Goal: Task Accomplishment & Management: Use online tool/utility

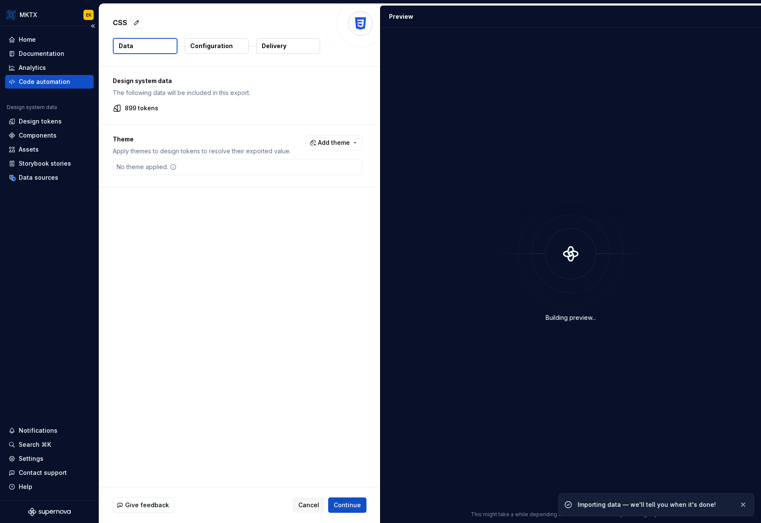
click at [39, 84] on div "Code automation" at bounding box center [45, 81] width 52 height 9
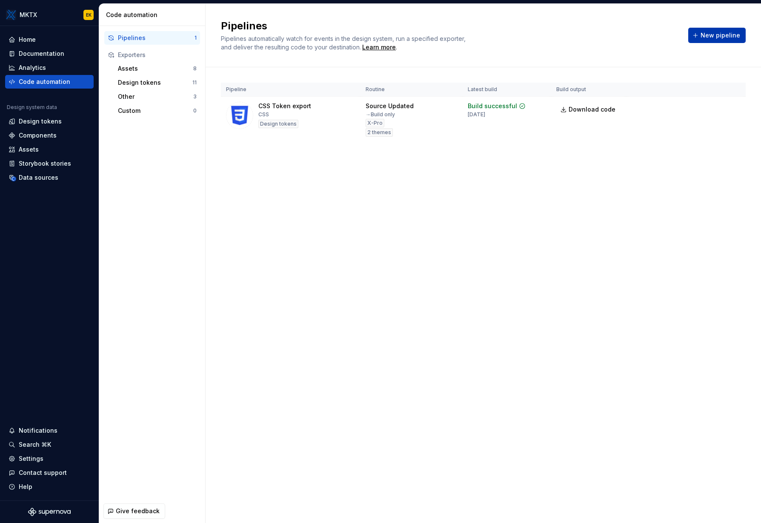
click at [718, 40] on button "New pipeline" at bounding box center [716, 35] width 57 height 15
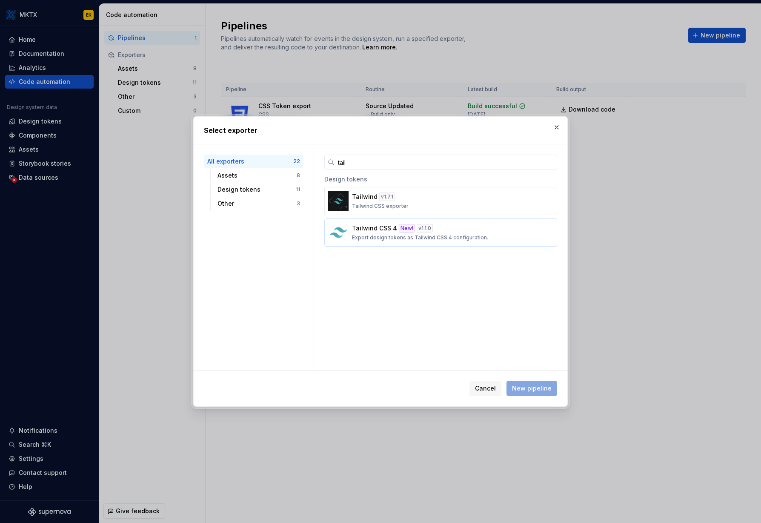
type input "tail"
click at [453, 232] on div "Tailwind CSS 4 New! v 1.1.0 Export design tokens as Tailwind CSS 4 configuratio…" at bounding box center [438, 232] width 172 height 17
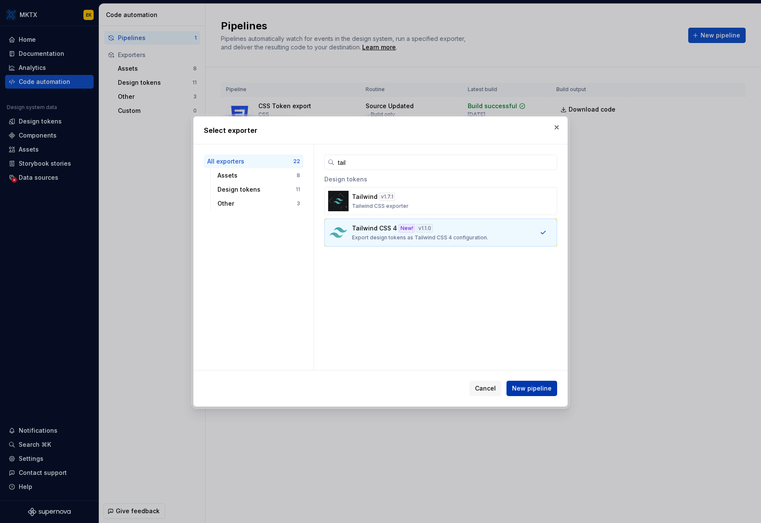
click at [535, 390] on span "New pipeline" at bounding box center [532, 388] width 40 height 9
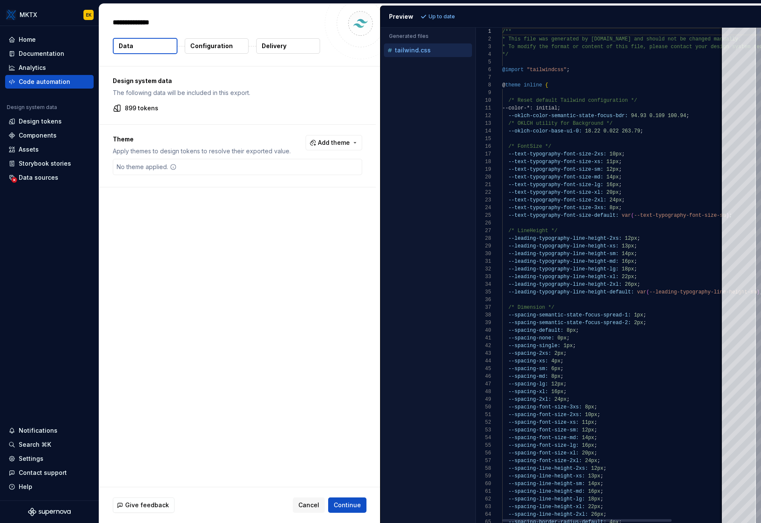
type textarea "*"
click at [321, 127] on div "Theme Apply themes to design tokens to resolve their exported value. Add theme …" at bounding box center [237, 156] width 277 height 62
click at [340, 151] on div "Theme Apply themes to design tokens to resolve their exported value. Add theme" at bounding box center [237, 145] width 249 height 20
click at [341, 148] on button "Add theme" at bounding box center [334, 142] width 57 height 15
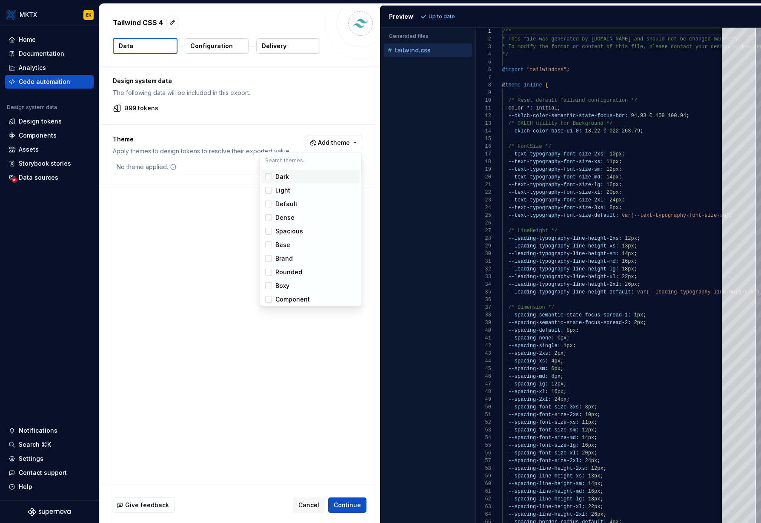
click at [271, 177] on div "Suggestions" at bounding box center [268, 176] width 7 height 7
click at [270, 188] on div "Suggestions" at bounding box center [268, 190] width 7 height 7
click at [172, 269] on html "MKTX EK Home Documentation Analytics Code automation Design system data Design …" at bounding box center [380, 261] width 761 height 523
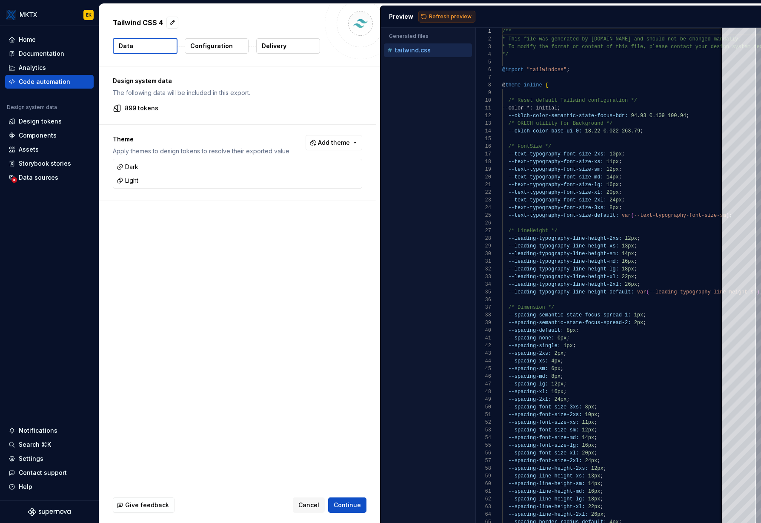
click at [455, 12] on button "Refresh preview" at bounding box center [446, 17] width 57 height 12
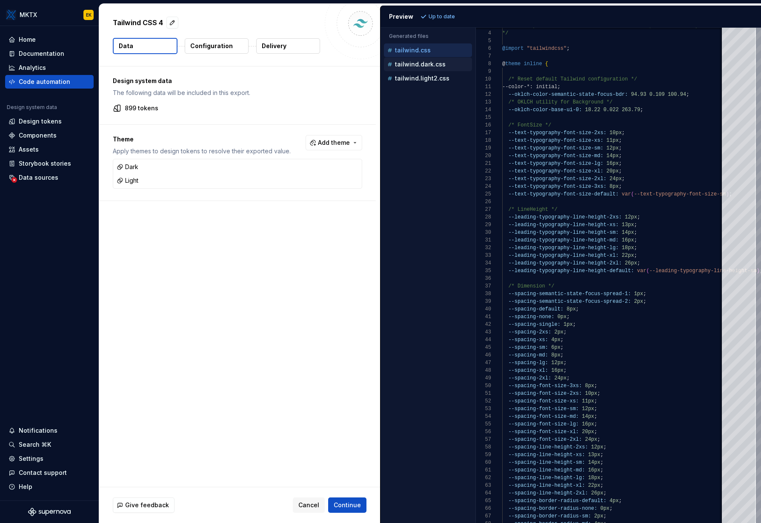
click at [437, 67] on p "tailwind.dark.css" at bounding box center [420, 64] width 51 height 7
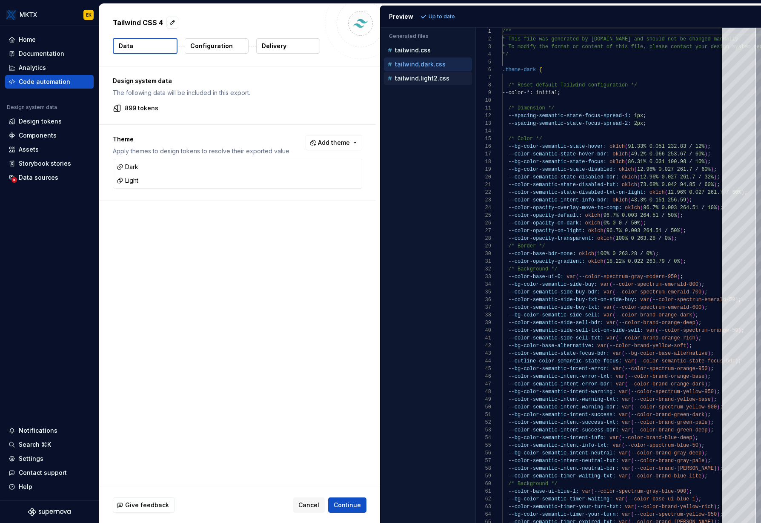
click at [428, 80] on p "tailwind.light2.css" at bounding box center [422, 78] width 54 height 7
click at [427, 49] on p "tailwind.css" at bounding box center [413, 50] width 36 height 7
type textarea "**********"
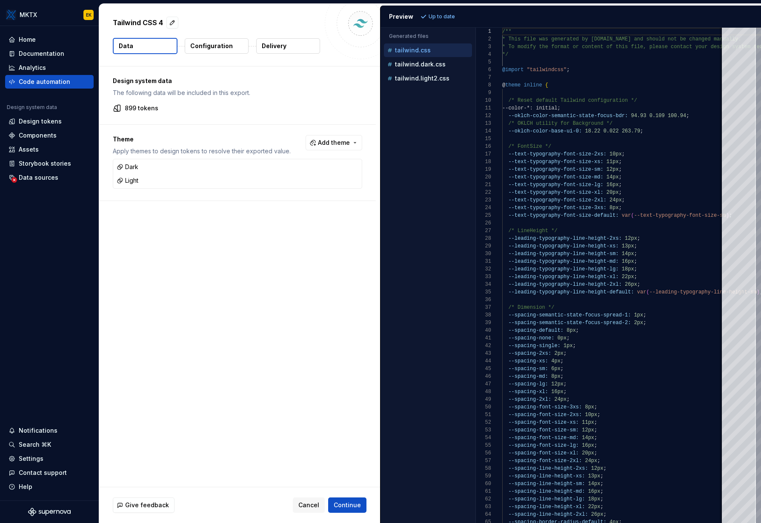
click at [216, 47] on p "Configuration" at bounding box center [211, 46] width 43 height 9
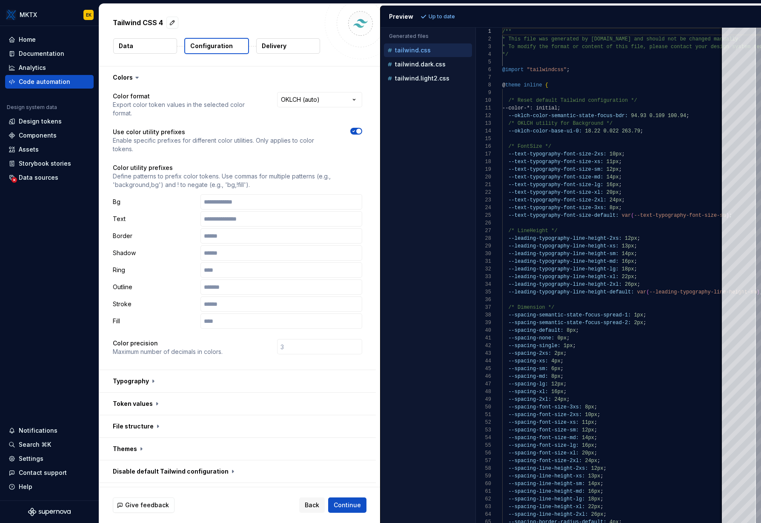
click at [145, 46] on button "Data" at bounding box center [145, 45] width 64 height 15
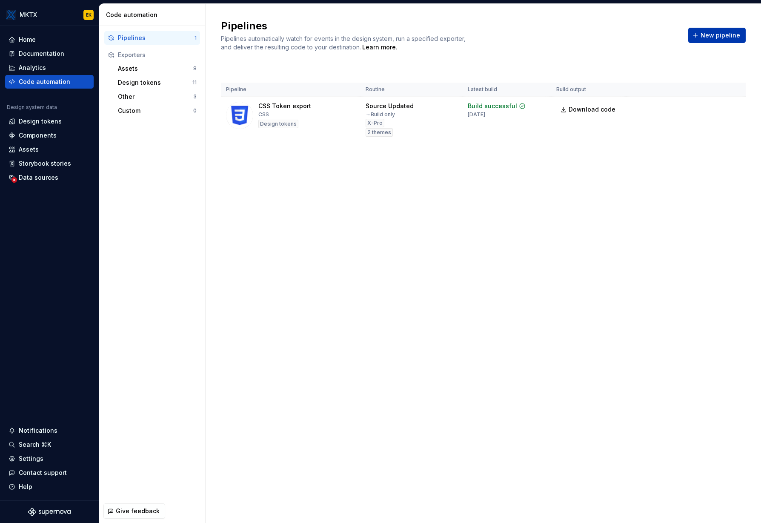
click at [706, 34] on span "New pipeline" at bounding box center [721, 35] width 40 height 9
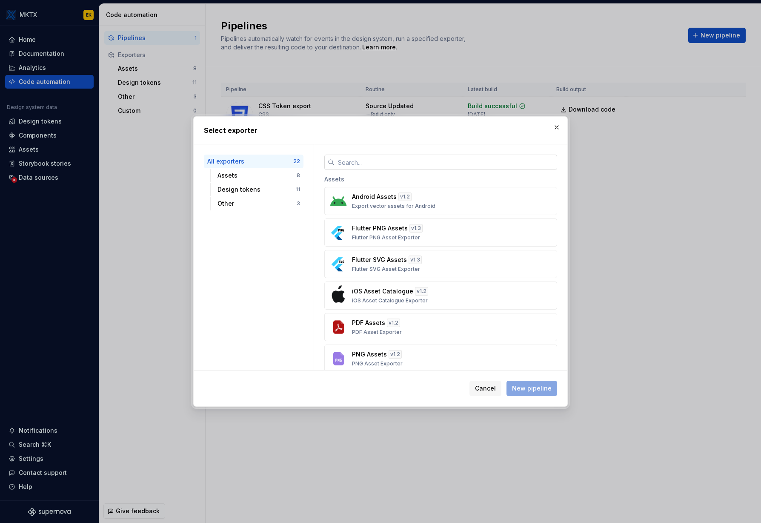
click at [451, 161] on input "text" at bounding box center [446, 162] width 223 height 15
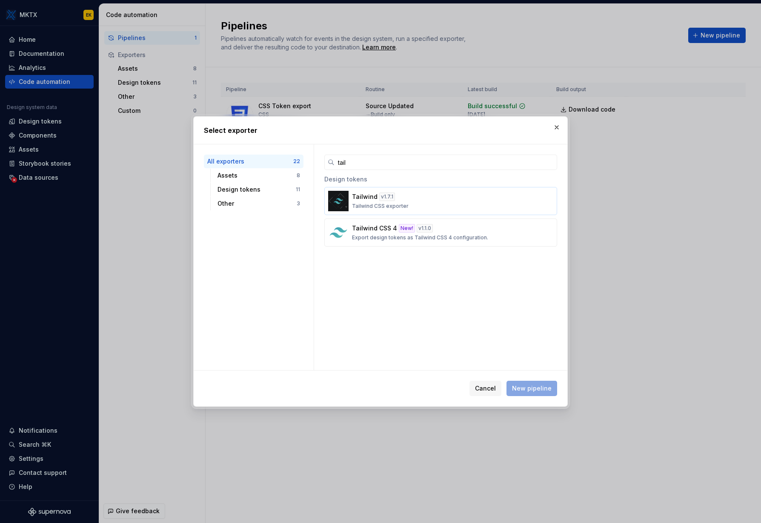
type input "tail"
click at [448, 205] on div "Tailwind v 1.7.1 Tailwind CSS exporter" at bounding box center [438, 200] width 172 height 17
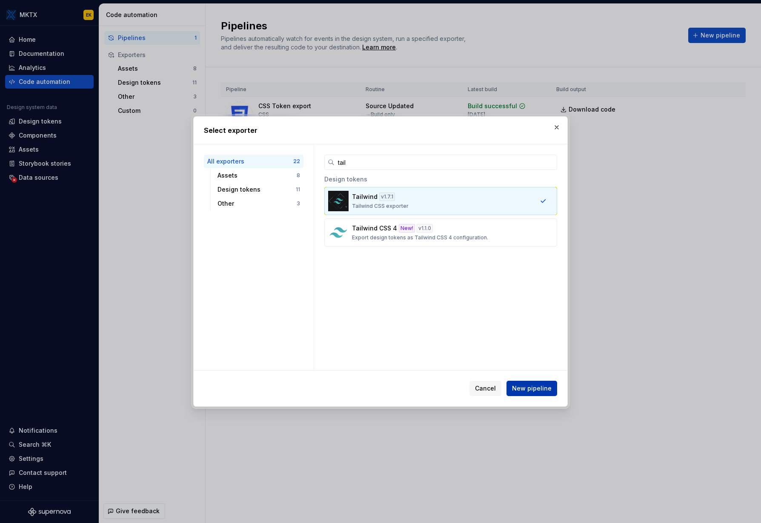
click at [549, 385] on span "New pipeline" at bounding box center [532, 388] width 40 height 9
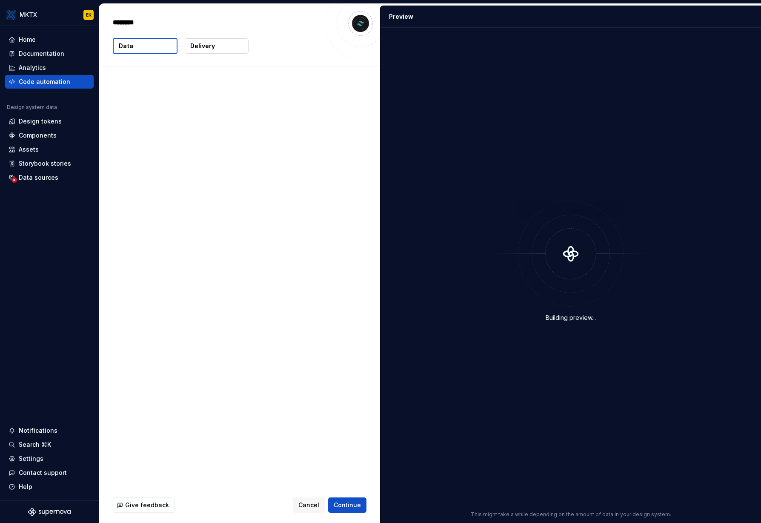
type textarea "*"
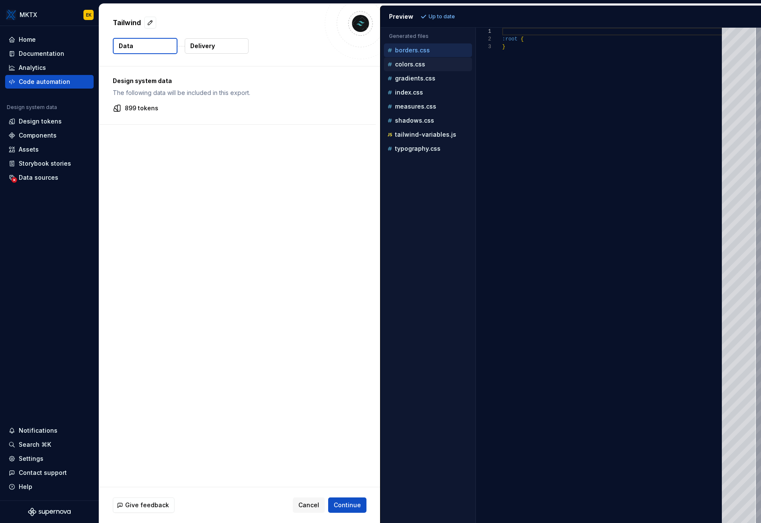
click at [426, 63] on div "colors.css" at bounding box center [429, 64] width 86 height 9
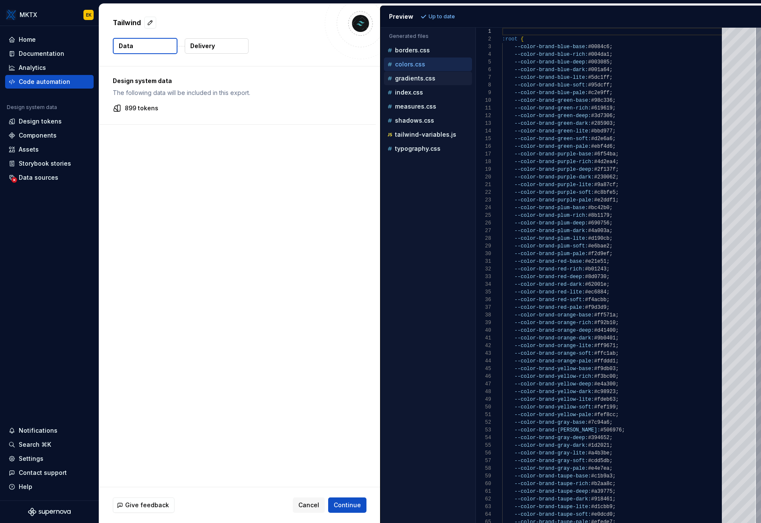
click at [427, 72] on div "gradients.css" at bounding box center [428, 79] width 88 height 14
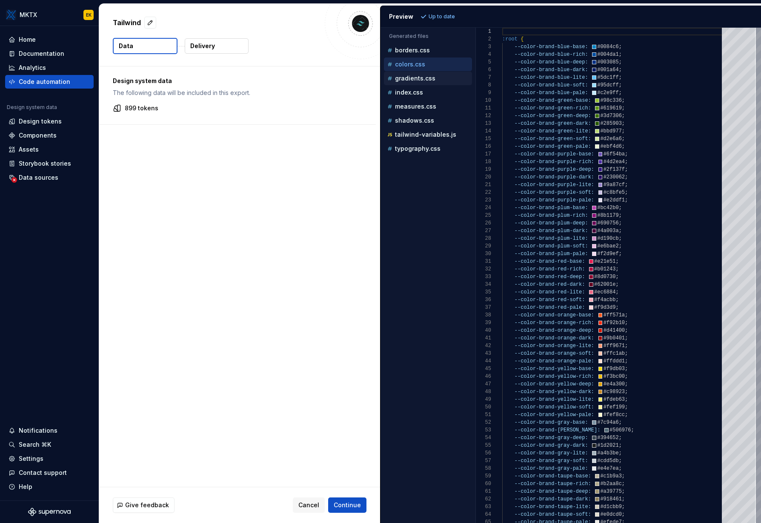
click at [427, 81] on p "gradients.css" at bounding box center [415, 78] width 40 height 7
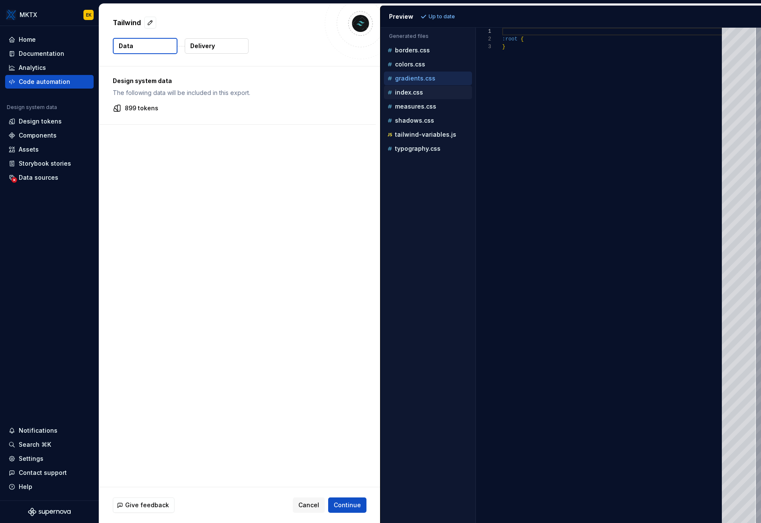
click at [427, 93] on div "index.css" at bounding box center [429, 92] width 86 height 9
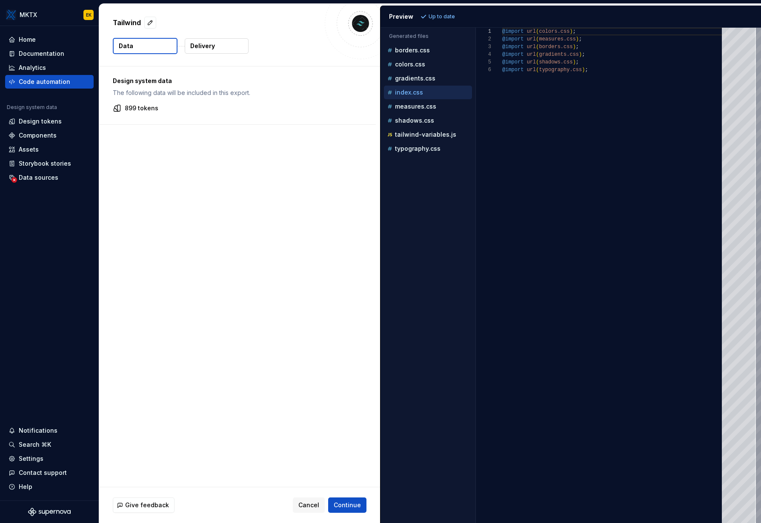
scroll to position [38, 0]
click at [423, 105] on p "measures.css" at bounding box center [415, 106] width 41 height 7
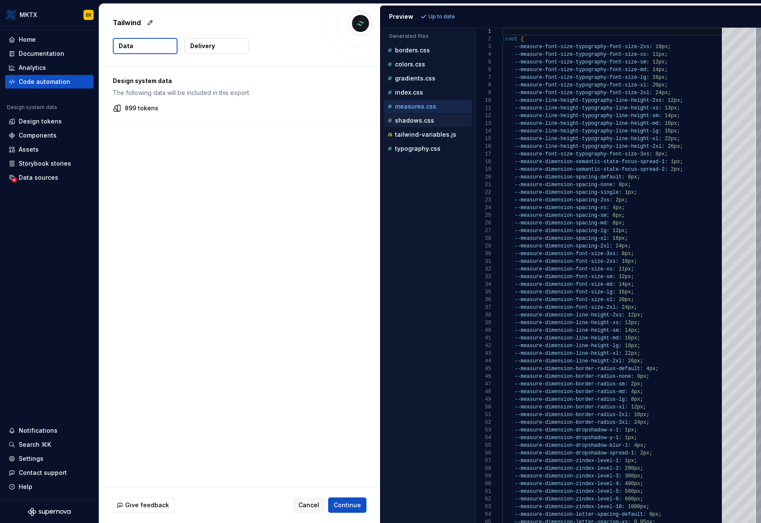
click at [438, 120] on div "shadows.css" at bounding box center [429, 120] width 86 height 9
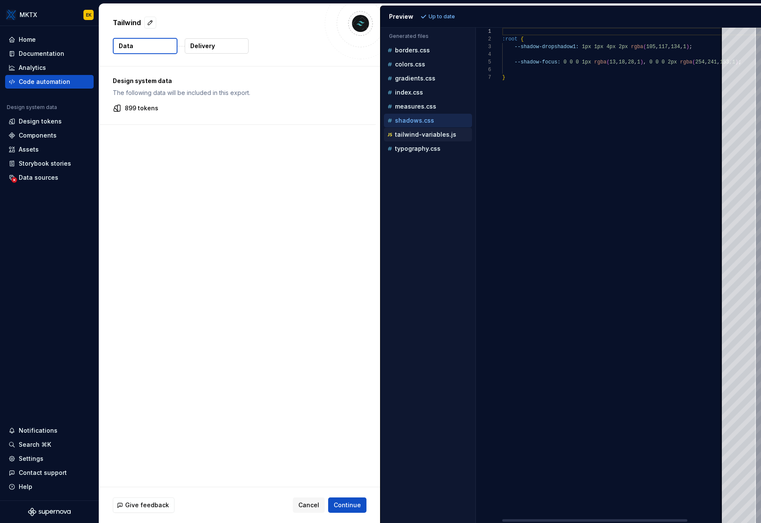
click at [435, 132] on p "tailwind-variables.js" at bounding box center [425, 134] width 61 height 7
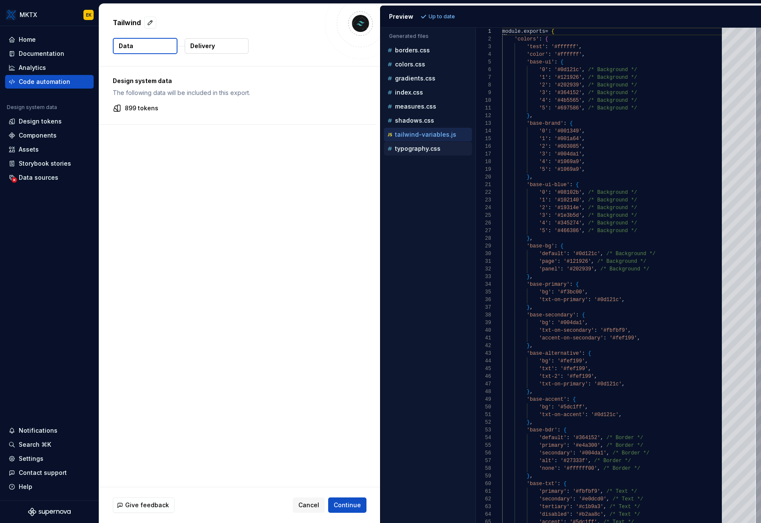
click at [431, 146] on p "typography.css" at bounding box center [418, 148] width 46 height 7
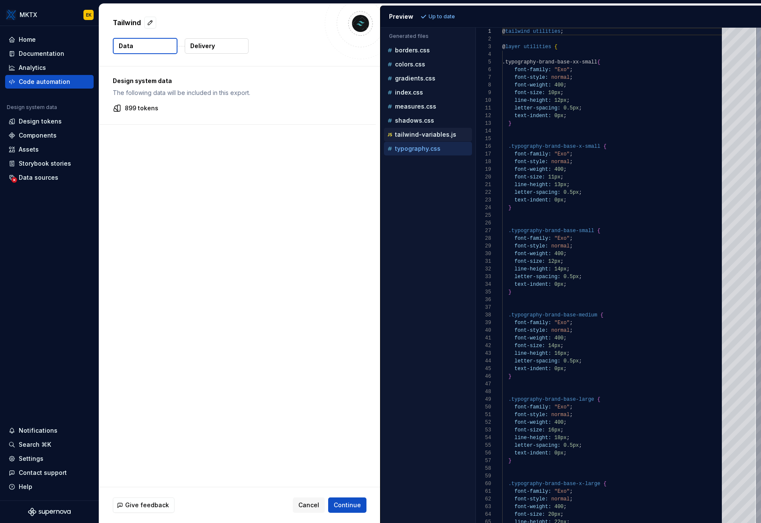
click at [433, 132] on p "tailwind-variables.js" at bounding box center [425, 134] width 61 height 7
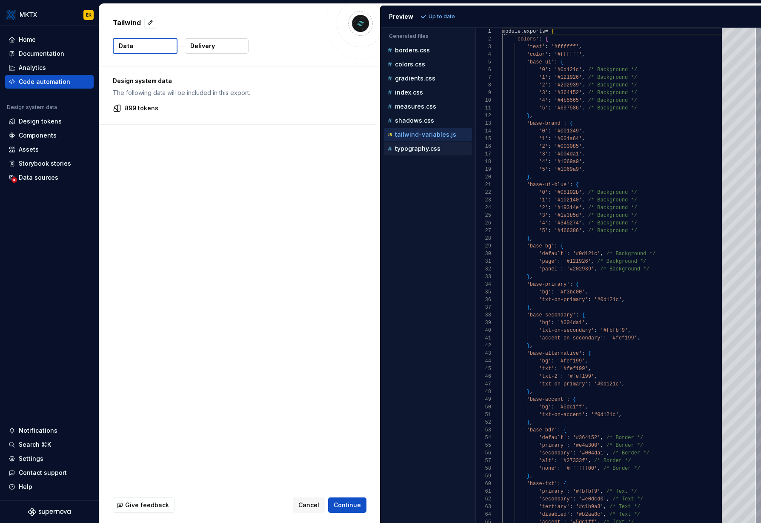
click at [432, 146] on p "typography.css" at bounding box center [418, 148] width 46 height 7
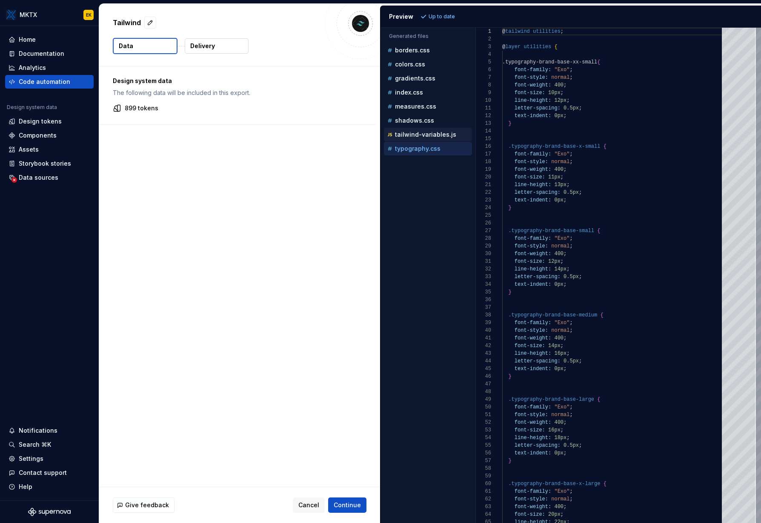
click at [427, 139] on button "tailwind-variables.js" at bounding box center [428, 134] width 88 height 9
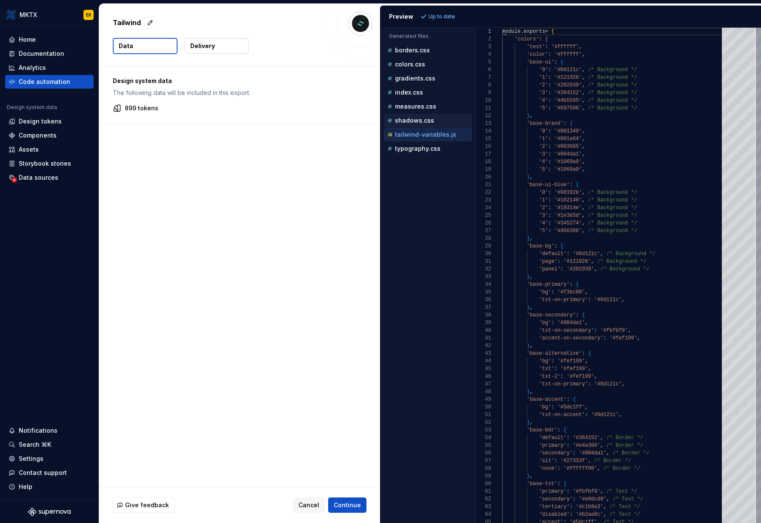
click at [426, 122] on p "shadows.css" at bounding box center [414, 120] width 39 height 7
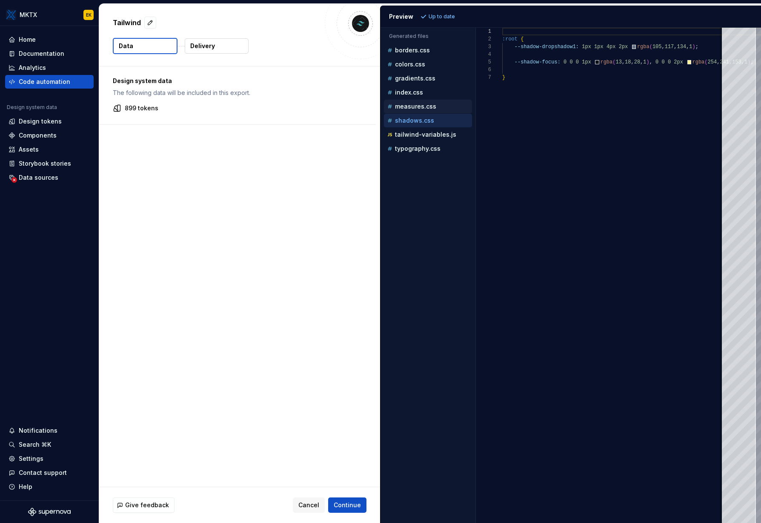
click at [428, 103] on p "measures.css" at bounding box center [415, 106] width 41 height 7
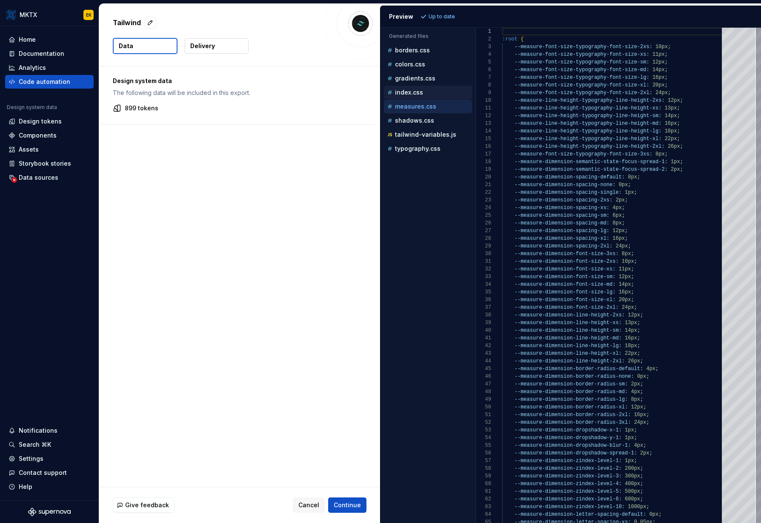
click at [426, 89] on div "index.css" at bounding box center [429, 92] width 86 height 9
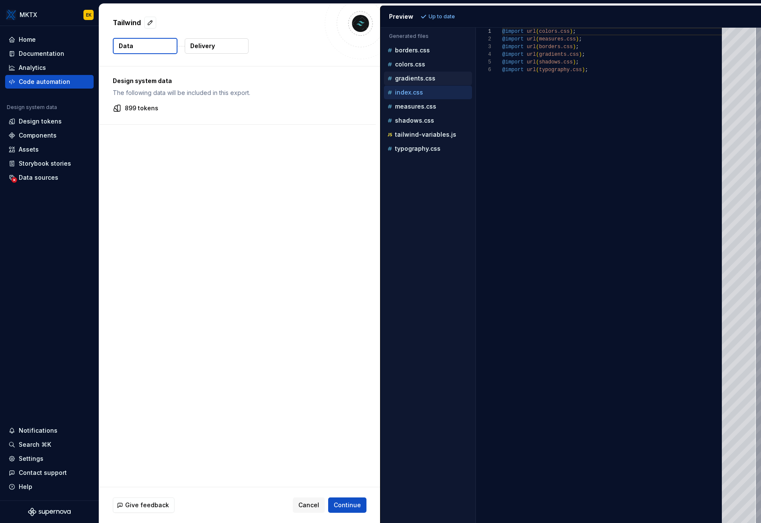
click at [428, 74] on div "gradients.css" at bounding box center [429, 78] width 86 height 9
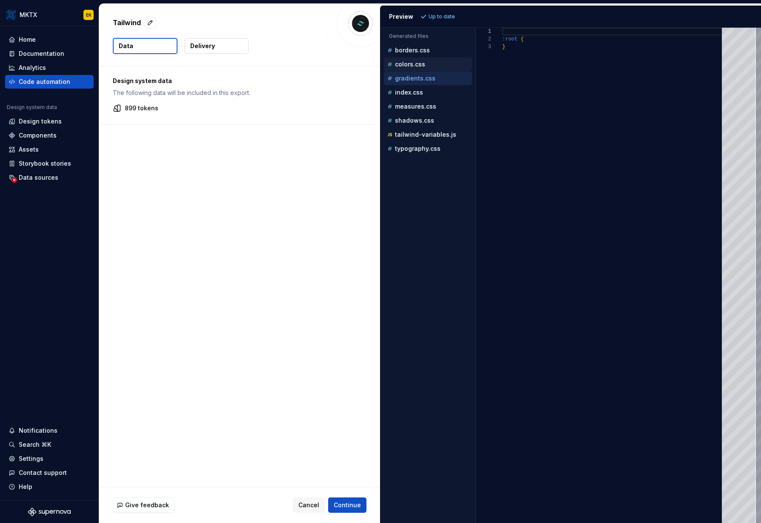
click at [432, 67] on div "colors.css" at bounding box center [429, 64] width 86 height 9
type textarea "**********"
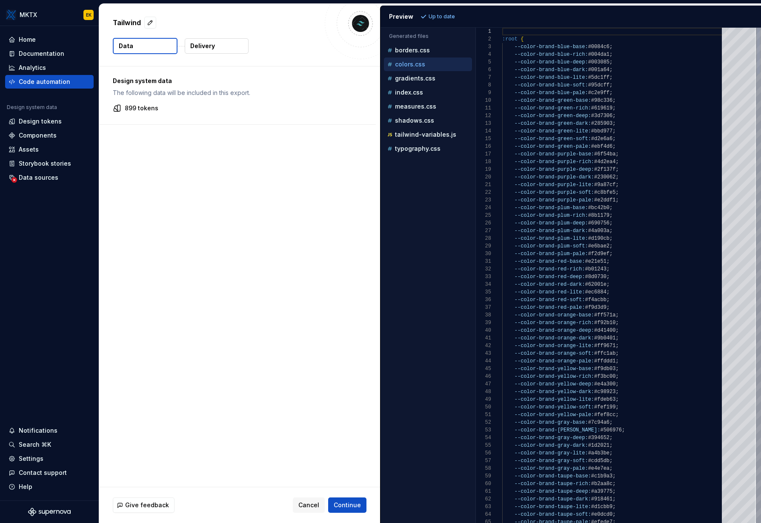
click at [436, 58] on div "colors.css" at bounding box center [428, 64] width 88 height 14
click at [435, 56] on div "borders.css" at bounding box center [428, 50] width 88 height 14
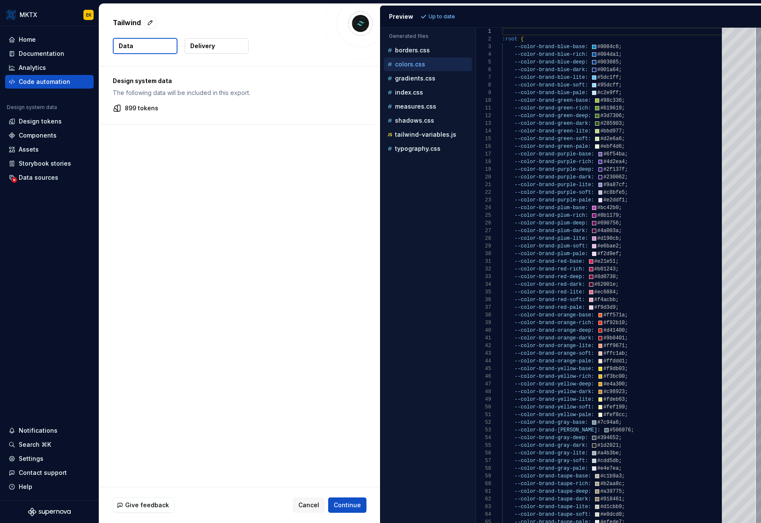
click at [430, 37] on p "Generated files" at bounding box center [428, 36] width 78 height 7
click at [360, 503] on span "Continue" at bounding box center [347, 505] width 27 height 9
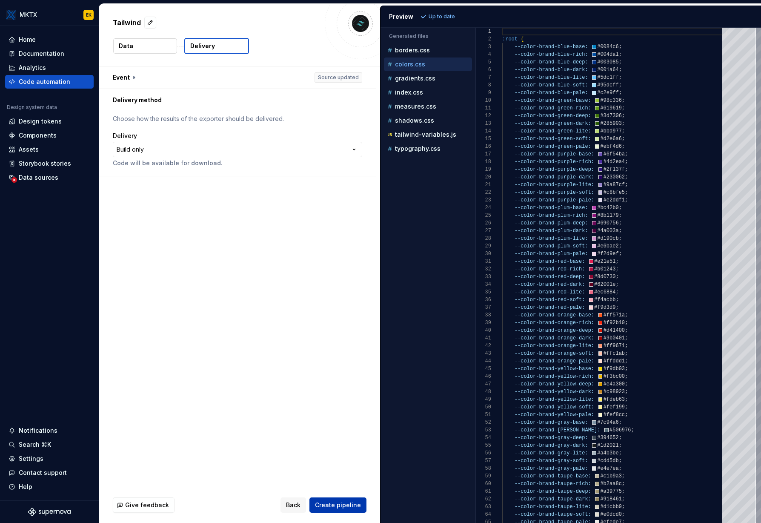
click at [356, 504] on span "Create pipeline" at bounding box center [338, 505] width 46 height 9
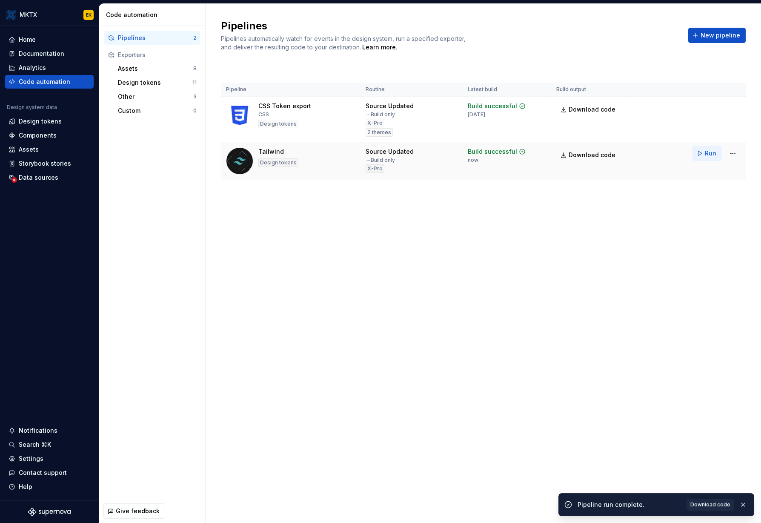
click at [704, 153] on button "Run" at bounding box center [707, 153] width 29 height 15
click at [610, 158] on span "Download code" at bounding box center [592, 155] width 47 height 9
